Goal: Transaction & Acquisition: Subscribe to service/newsletter

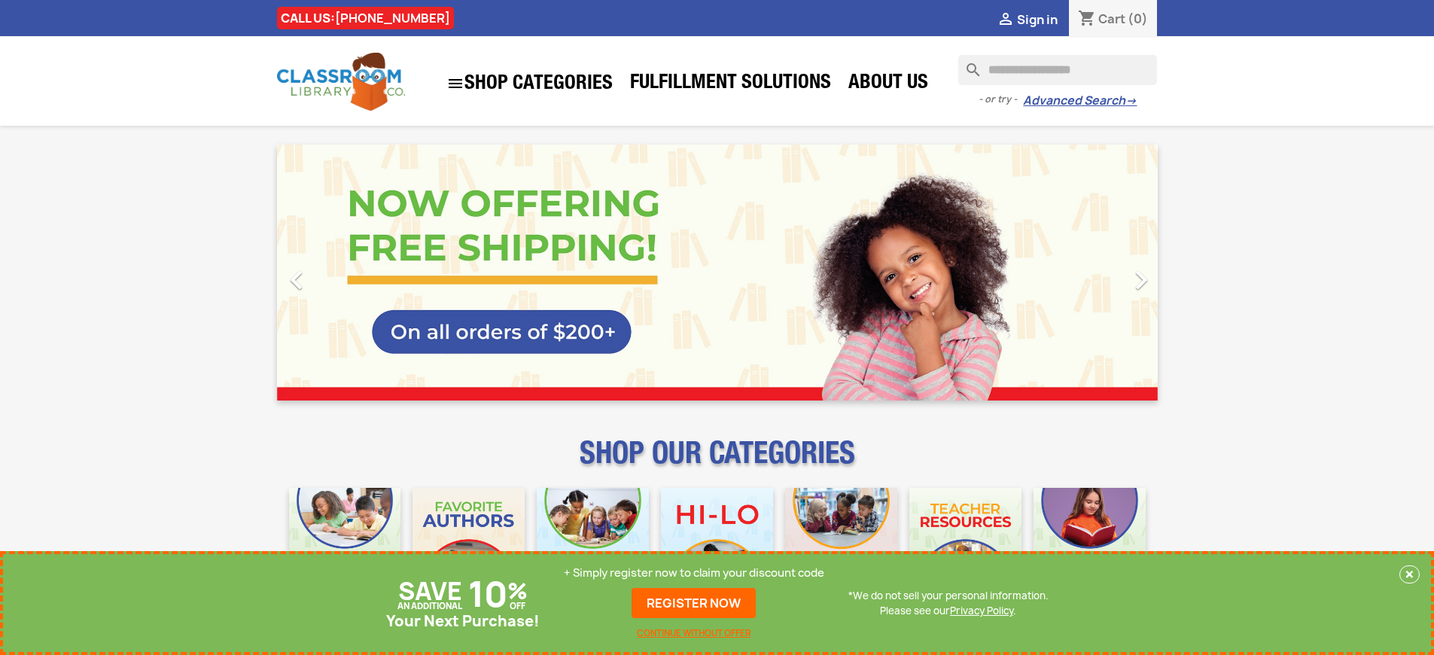
click at [694, 573] on p "+ Simply register now to claim your discount code" at bounding box center [694, 573] width 261 height 15
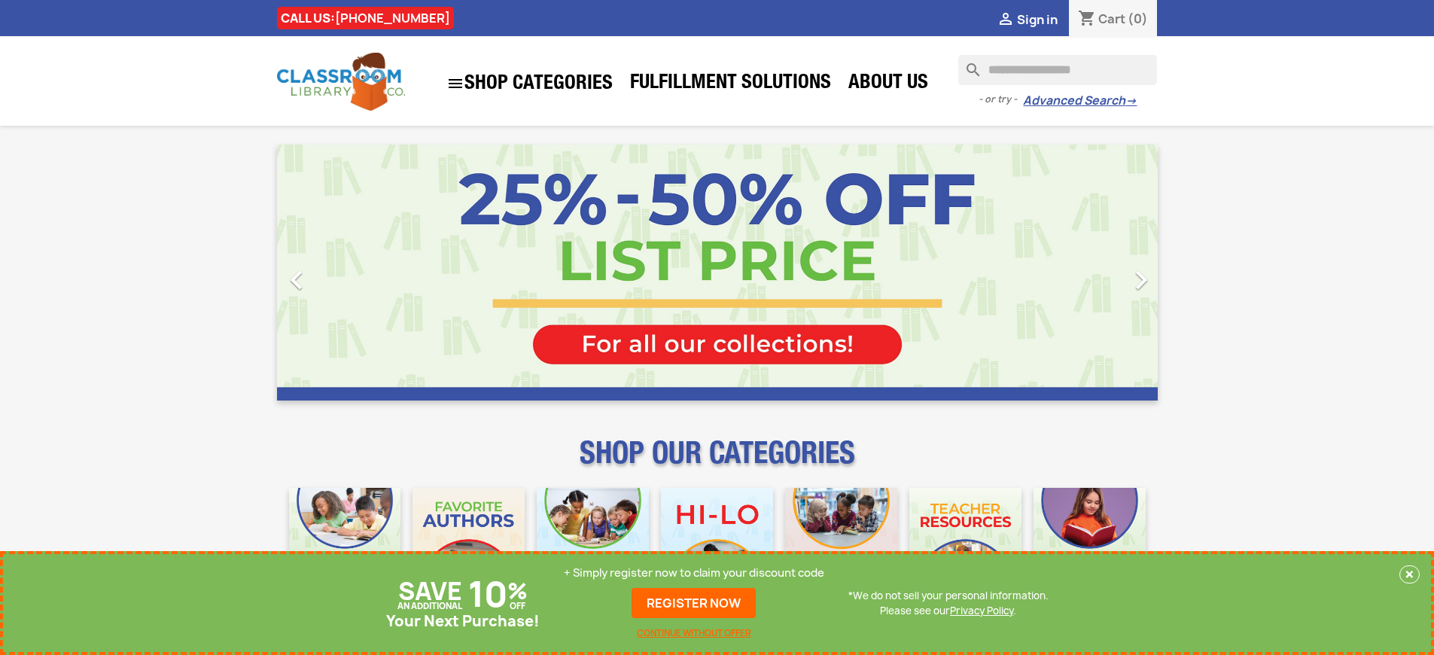
click at [694, 573] on p "+ Simply register now to claim your discount code" at bounding box center [694, 573] width 261 height 15
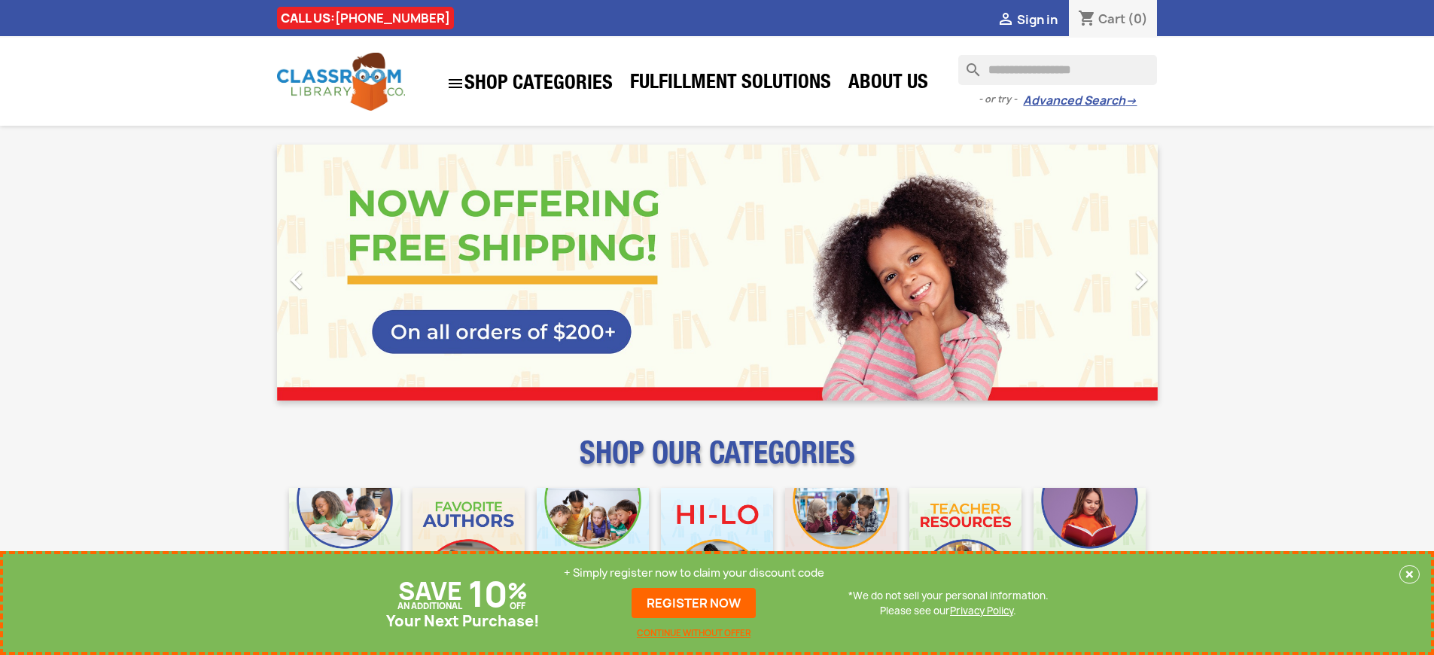
click at [694, 573] on p "+ Simply register now to claim your discount code" at bounding box center [694, 573] width 261 height 15
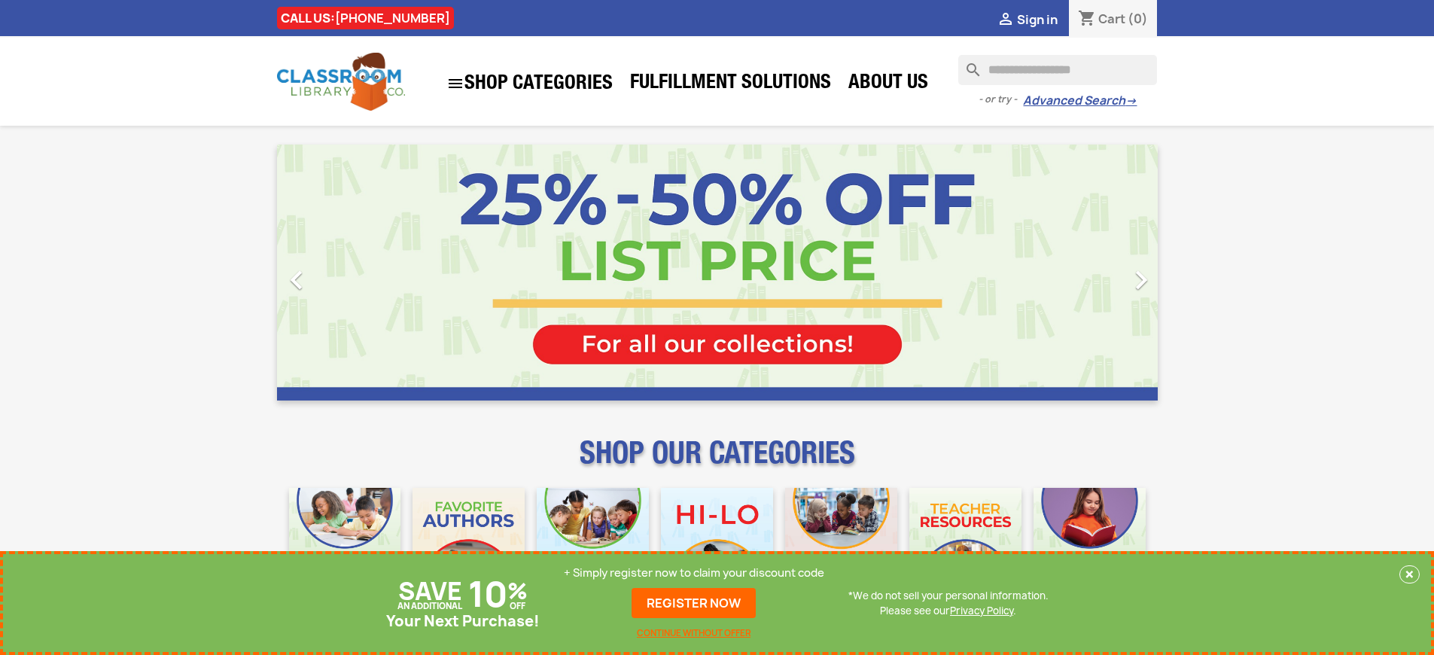
click at [694, 573] on p "+ Simply register now to claim your discount code" at bounding box center [694, 573] width 261 height 15
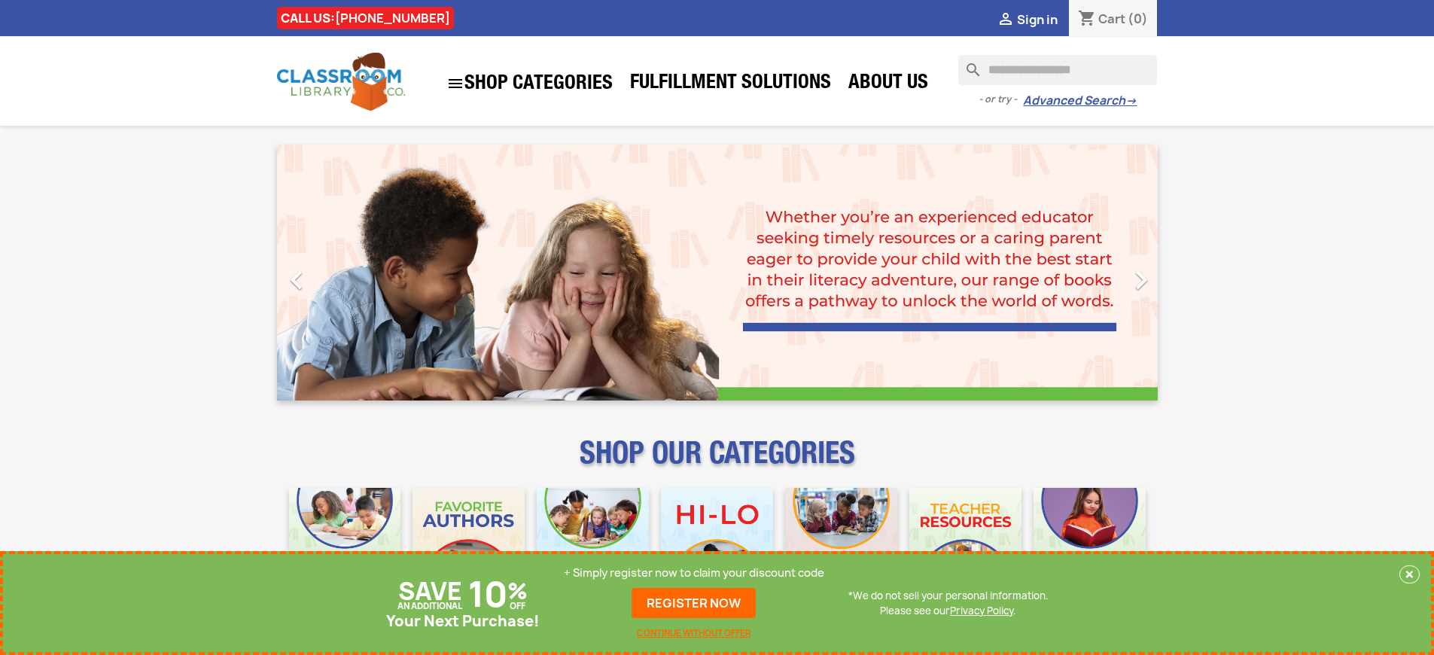
click at [694, 573] on p "+ Simply register now to claim your discount code" at bounding box center [694, 573] width 261 height 15
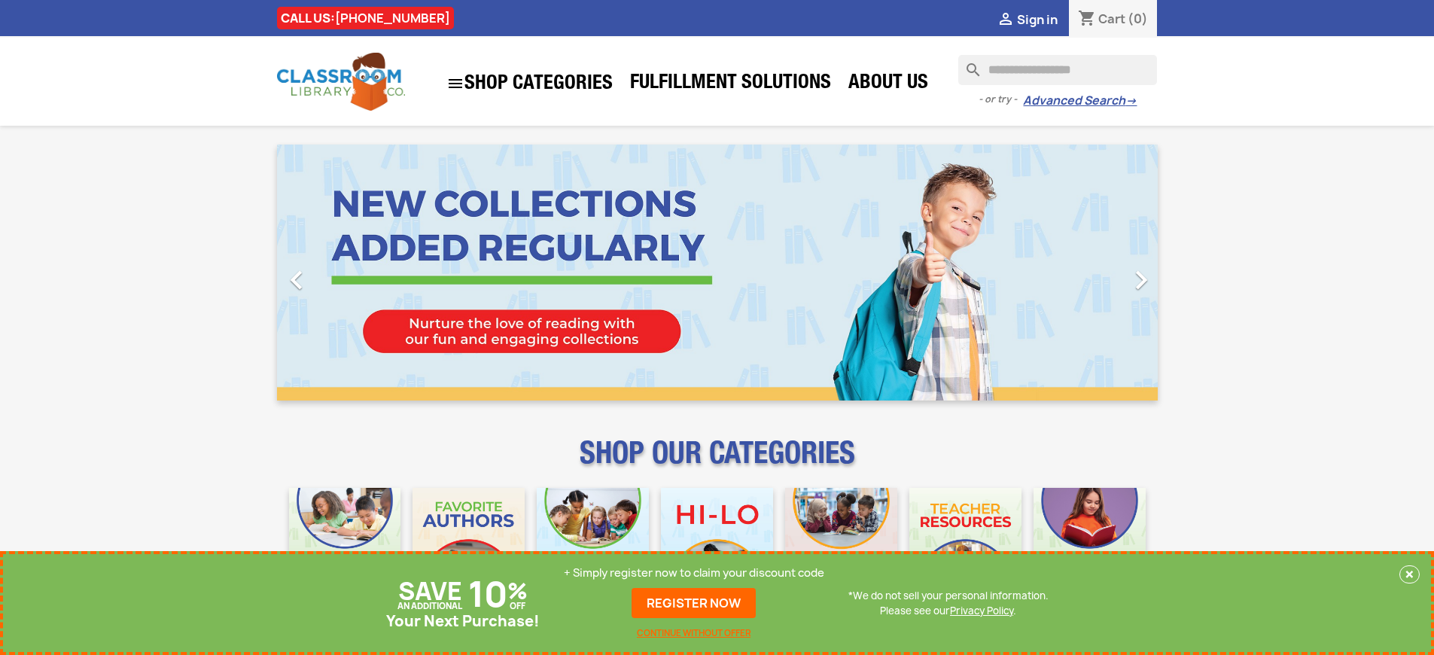
click at [694, 573] on p "+ Simply register now to claim your discount code" at bounding box center [694, 573] width 261 height 15
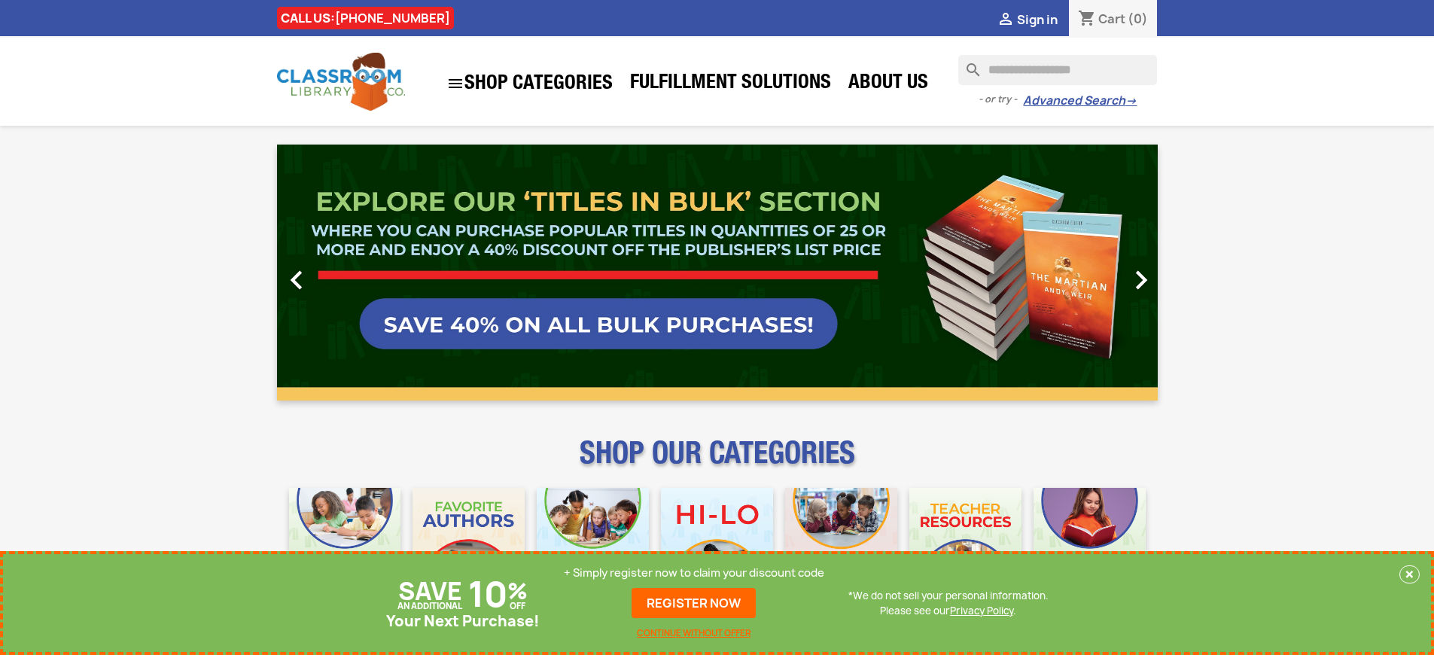
click at [694, 573] on p "+ Simply register now to claim your discount code" at bounding box center [694, 573] width 261 height 15
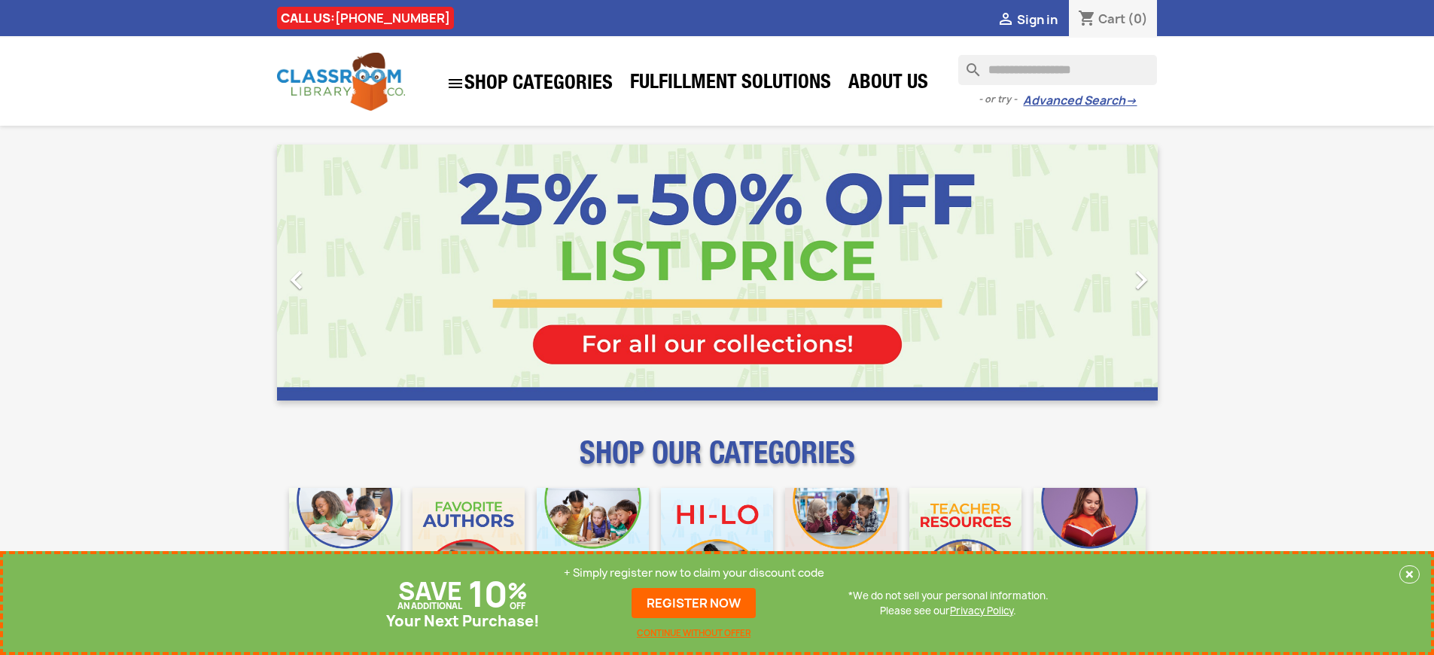
click at [694, 573] on p "+ Simply register now to claim your discount code" at bounding box center [694, 573] width 261 height 15
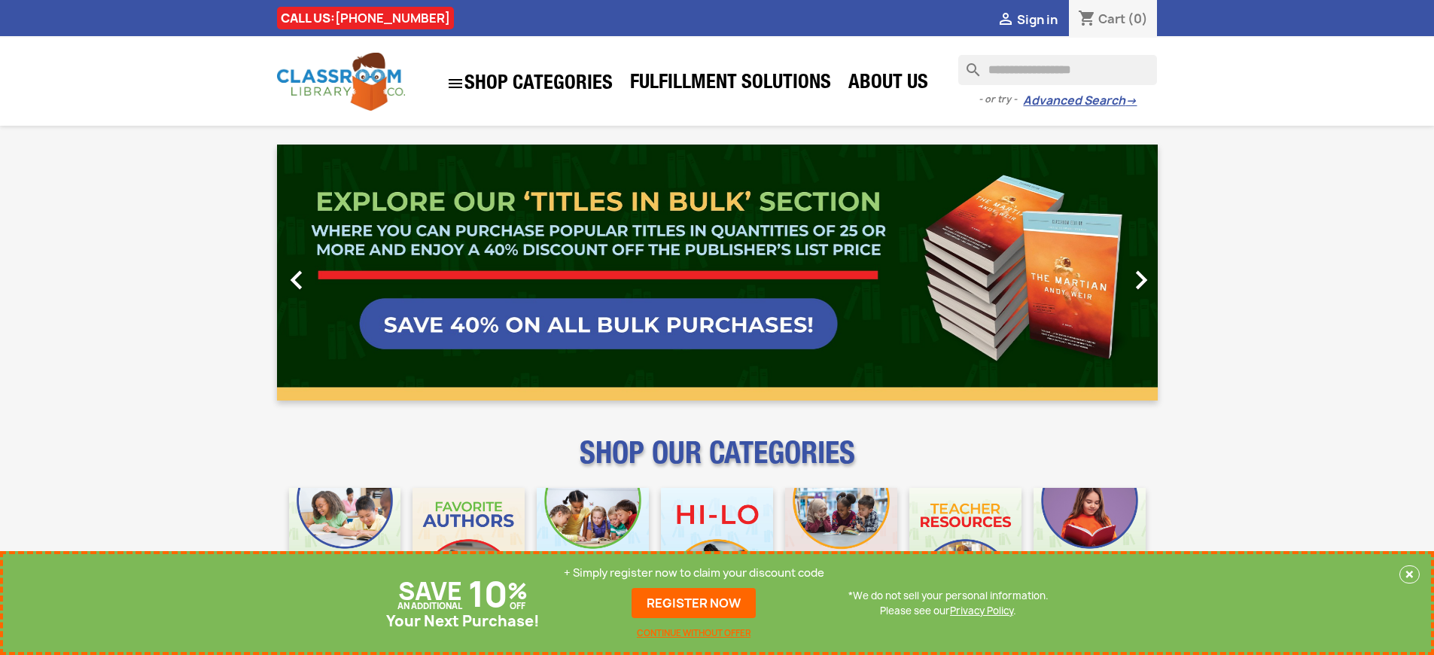
click at [694, 573] on p "+ Simply register now to claim your discount code" at bounding box center [694, 573] width 261 height 15
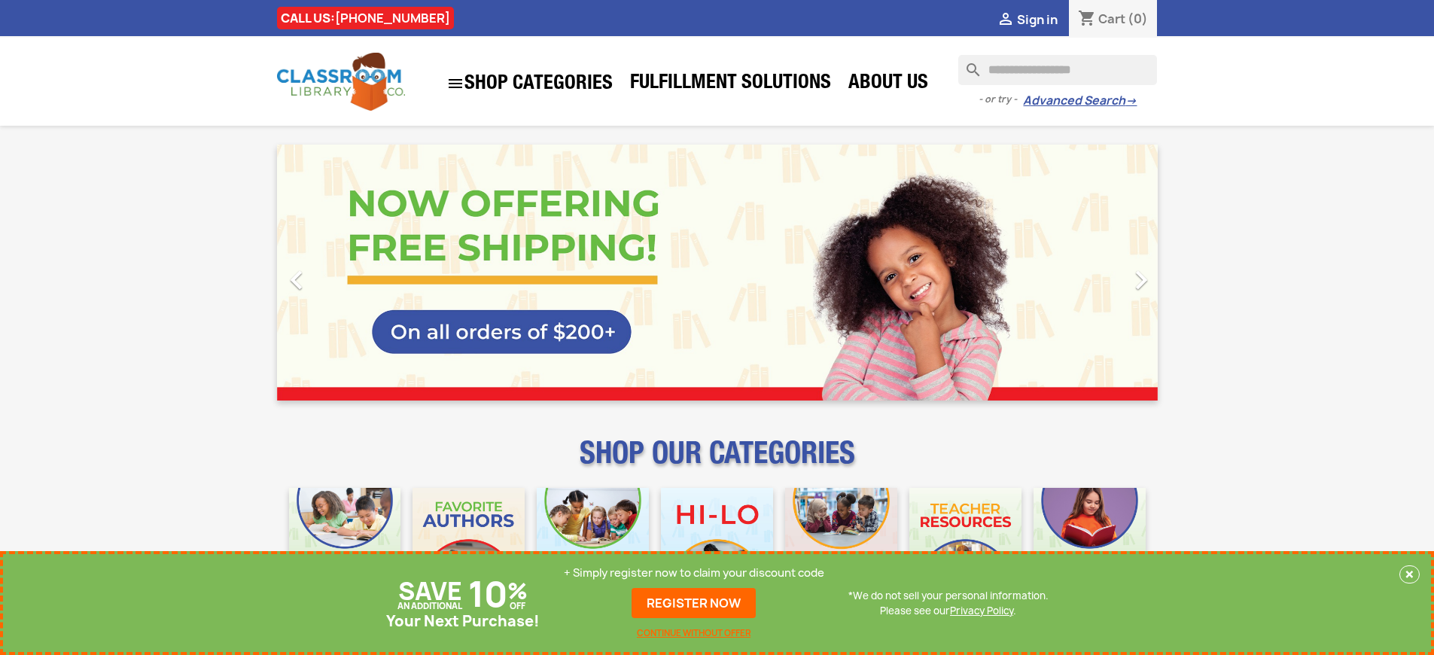
click at [694, 573] on p "+ Simply register now to claim your discount code" at bounding box center [694, 573] width 261 height 15
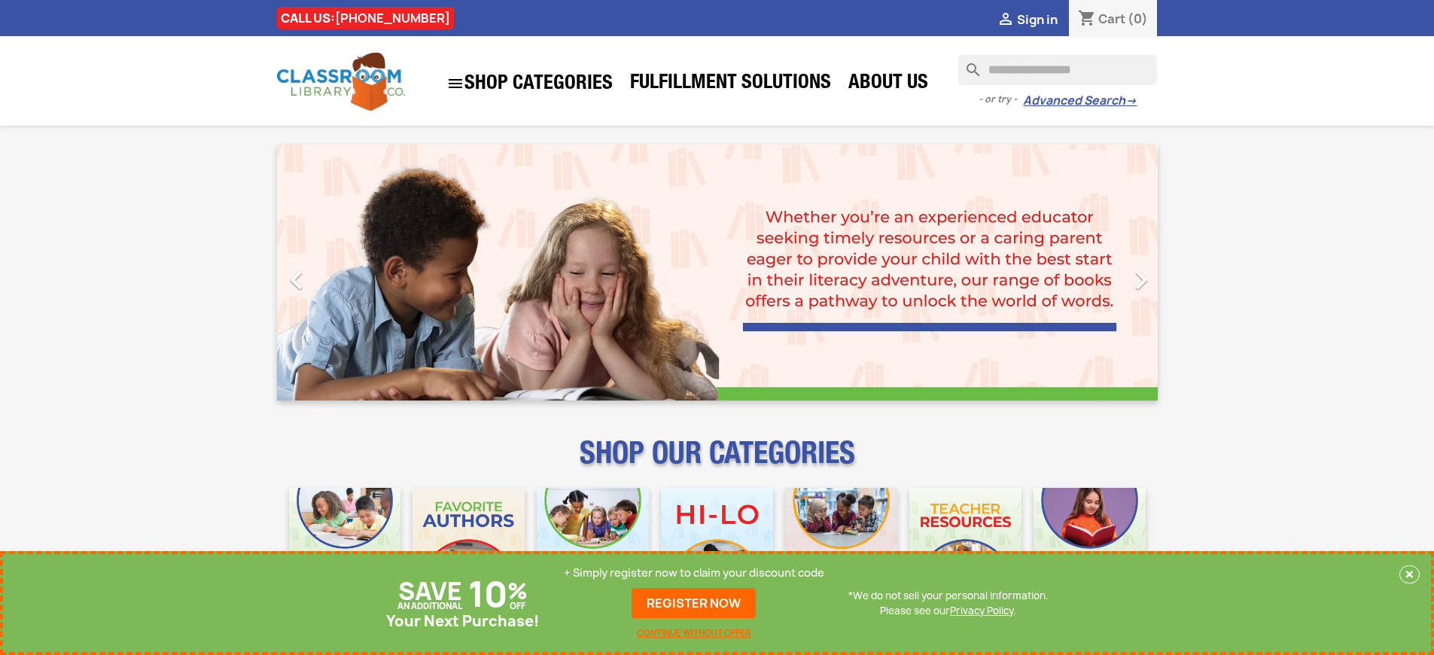
click at [694, 573] on p "+ Simply register now to claim your discount code" at bounding box center [694, 573] width 261 height 15
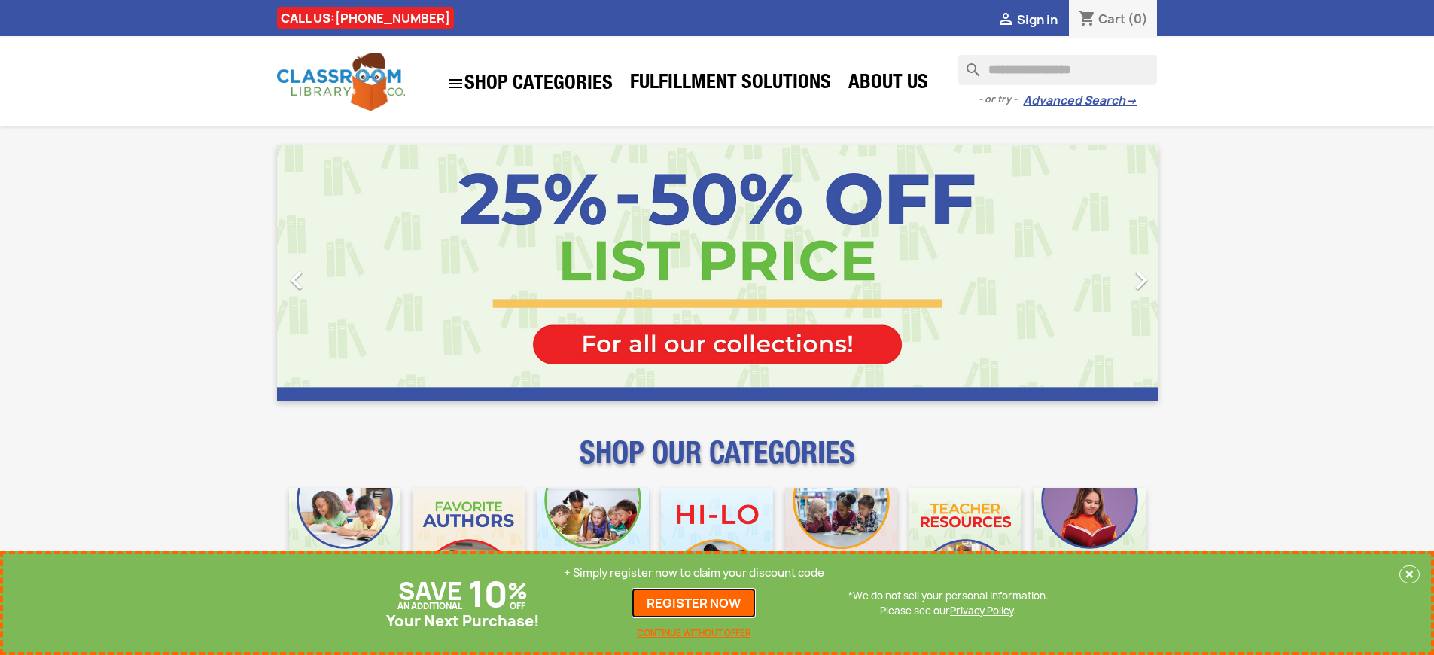
click at [694, 603] on link "REGISTER NOW" at bounding box center [694, 603] width 124 height 30
click at [694, 573] on p "+ Simply register now to claim your discount code" at bounding box center [694, 573] width 261 height 15
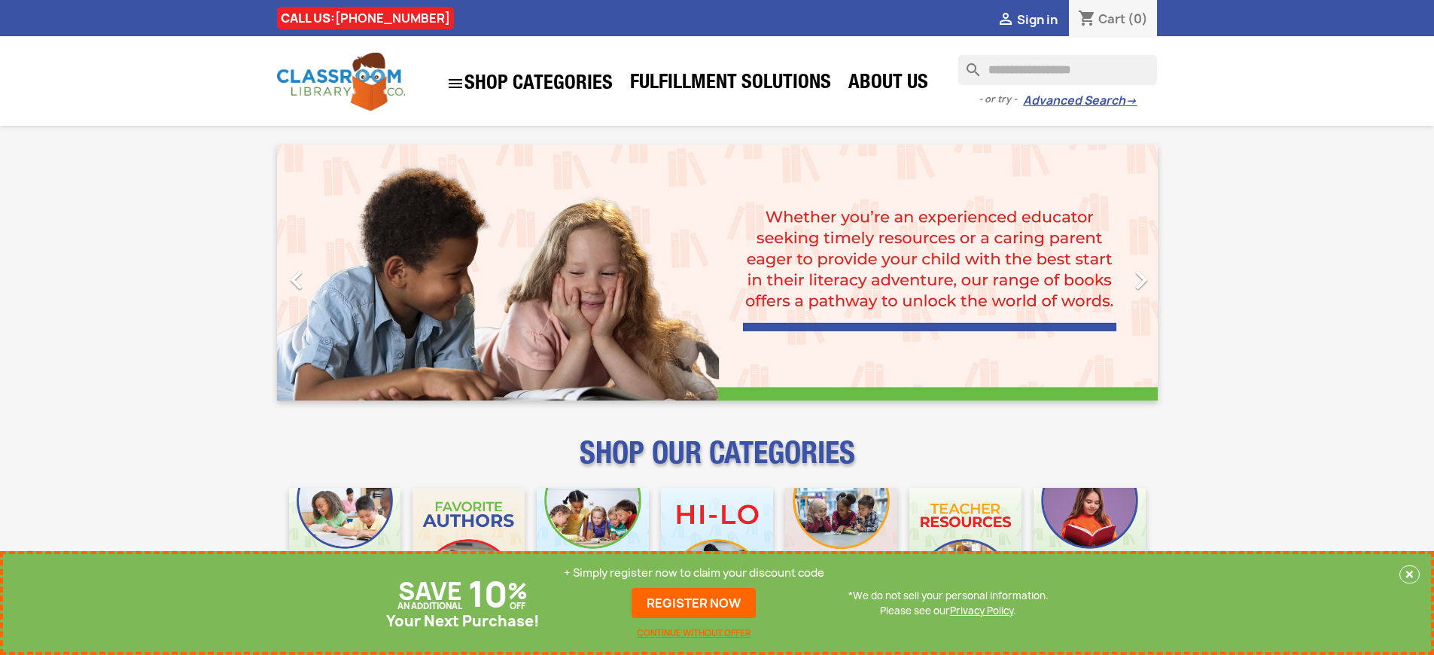
click at [694, 573] on p "+ Simply register now to claim your discount code" at bounding box center [694, 573] width 261 height 15
click at [694, 603] on link "REGISTER NOW" at bounding box center [694, 603] width 124 height 30
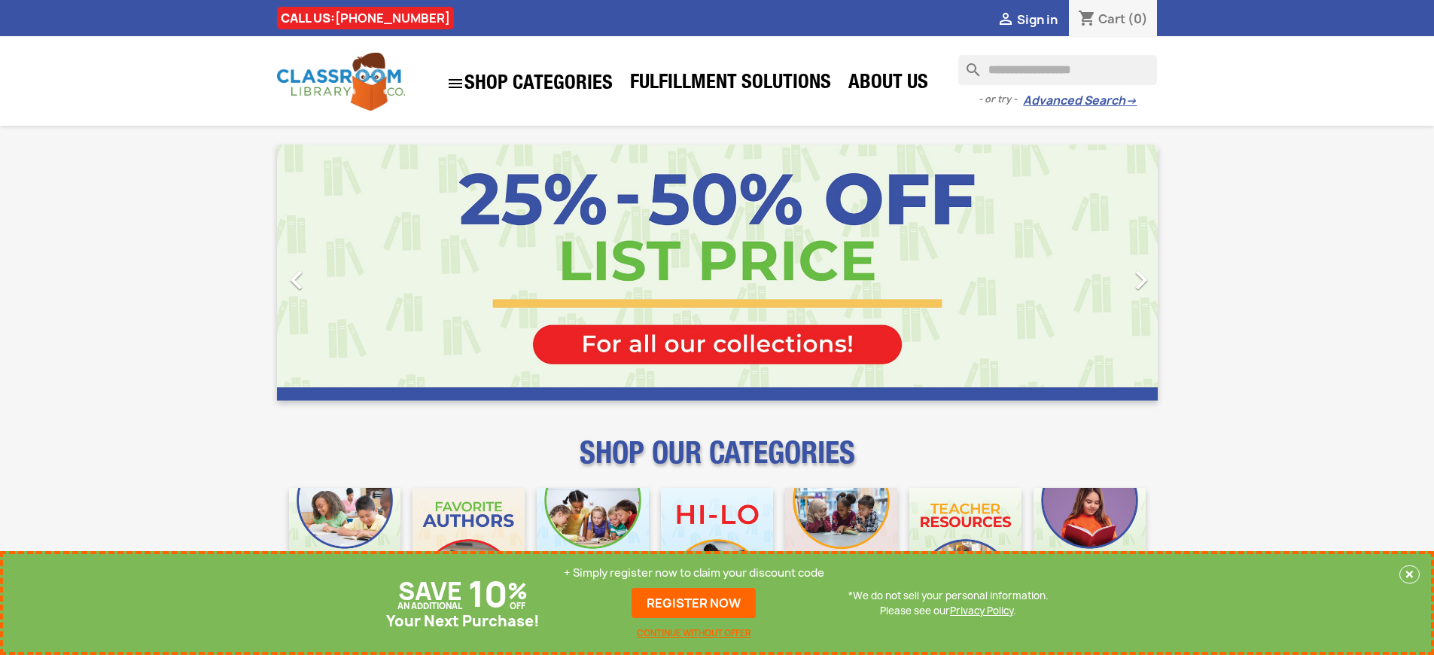
click at [694, 573] on p "+ Simply register now to claim your discount code" at bounding box center [694, 573] width 261 height 15
click at [694, 603] on link "REGISTER NOW" at bounding box center [694, 603] width 124 height 30
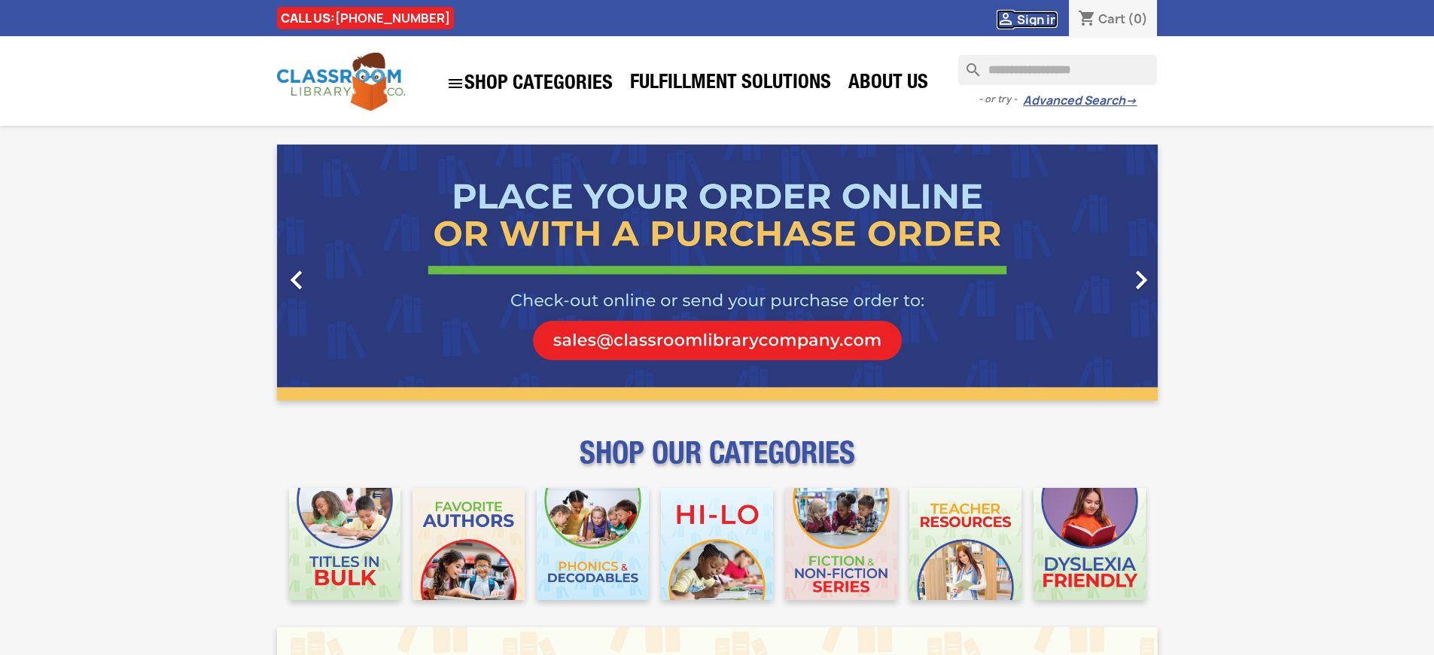
click at [1037, 19] on span "Sign in" at bounding box center [1037, 19] width 41 height 17
